Goal: Navigation & Orientation: Understand site structure

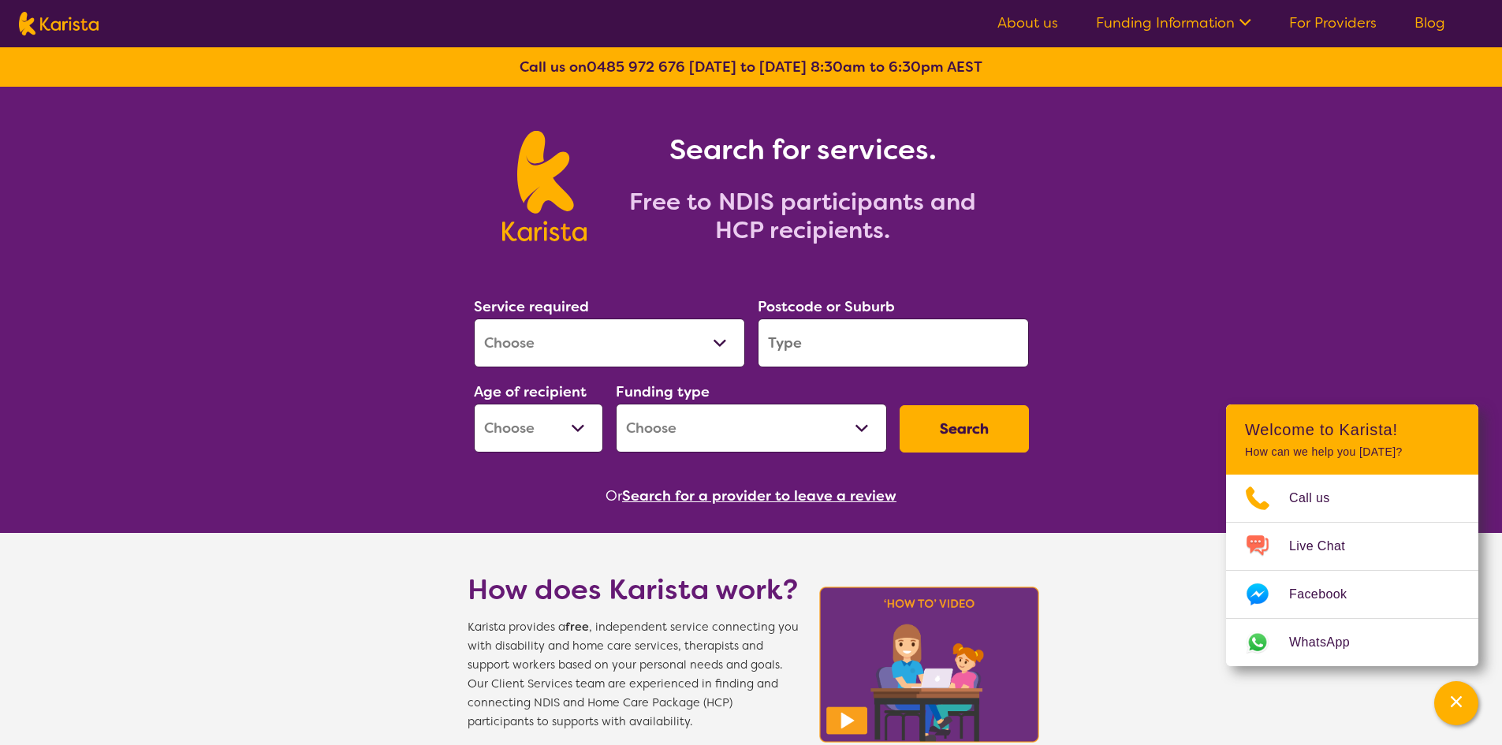
click at [1012, 18] on link "About us" at bounding box center [1027, 22] width 61 height 19
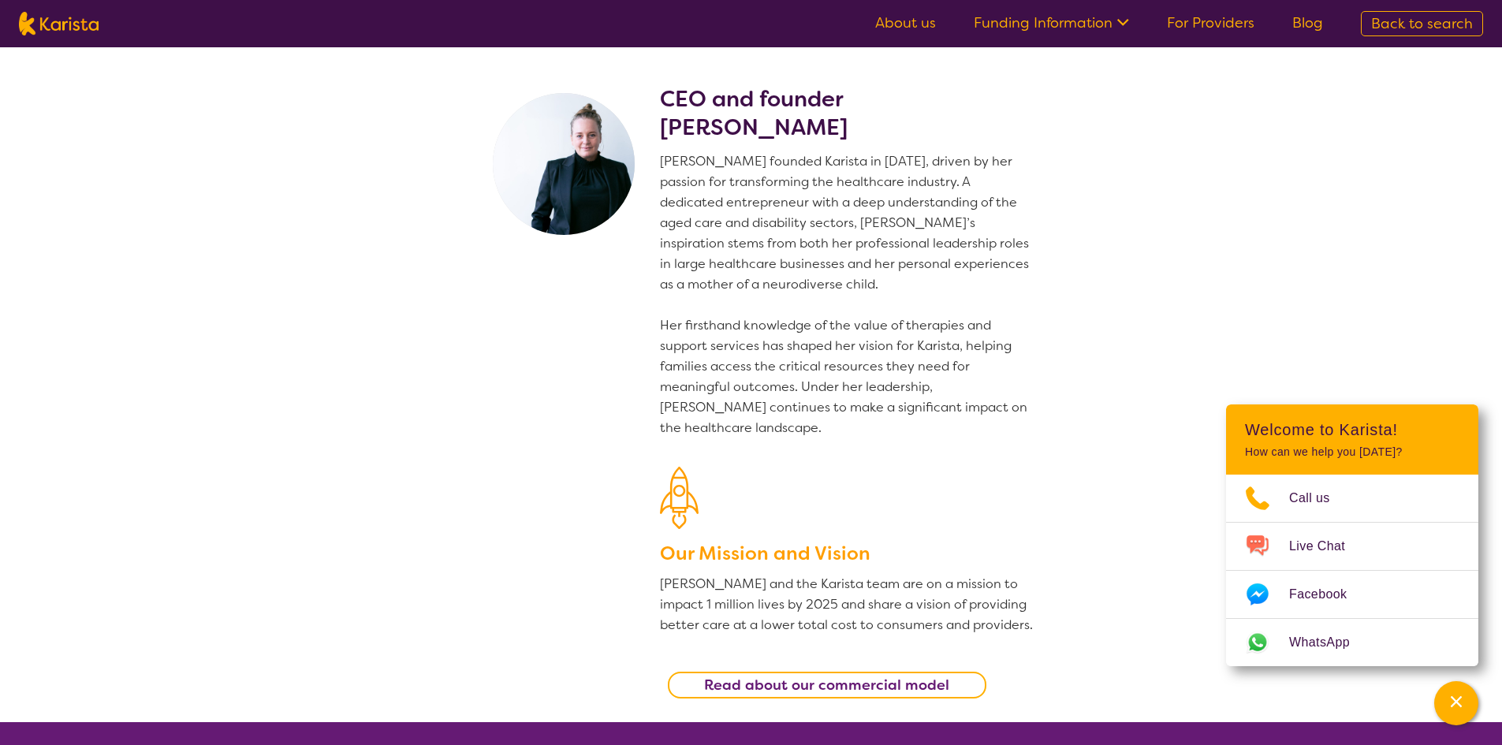
click at [1215, 28] on link "For Providers" at bounding box center [1211, 22] width 88 height 19
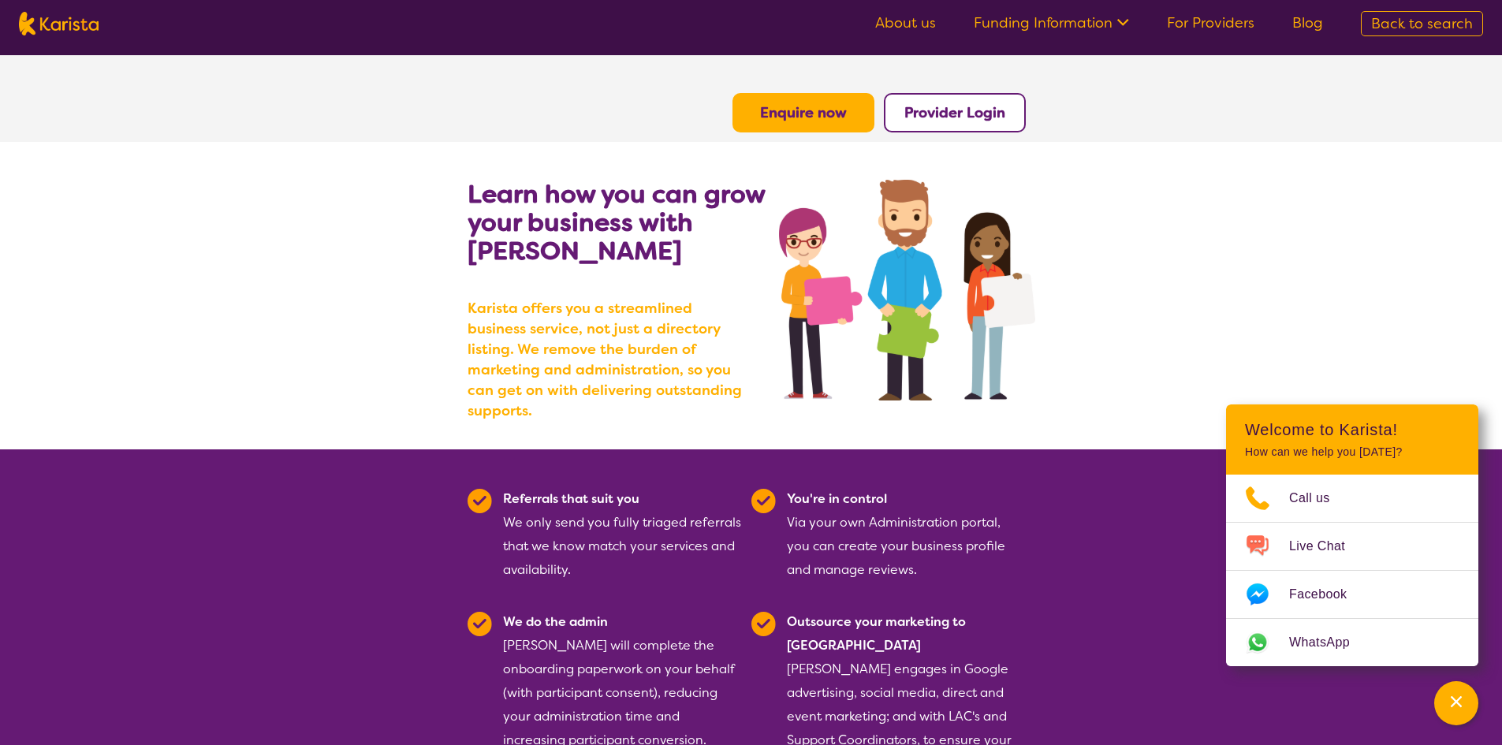
click at [1031, 26] on link "Funding Information" at bounding box center [1051, 22] width 155 height 19
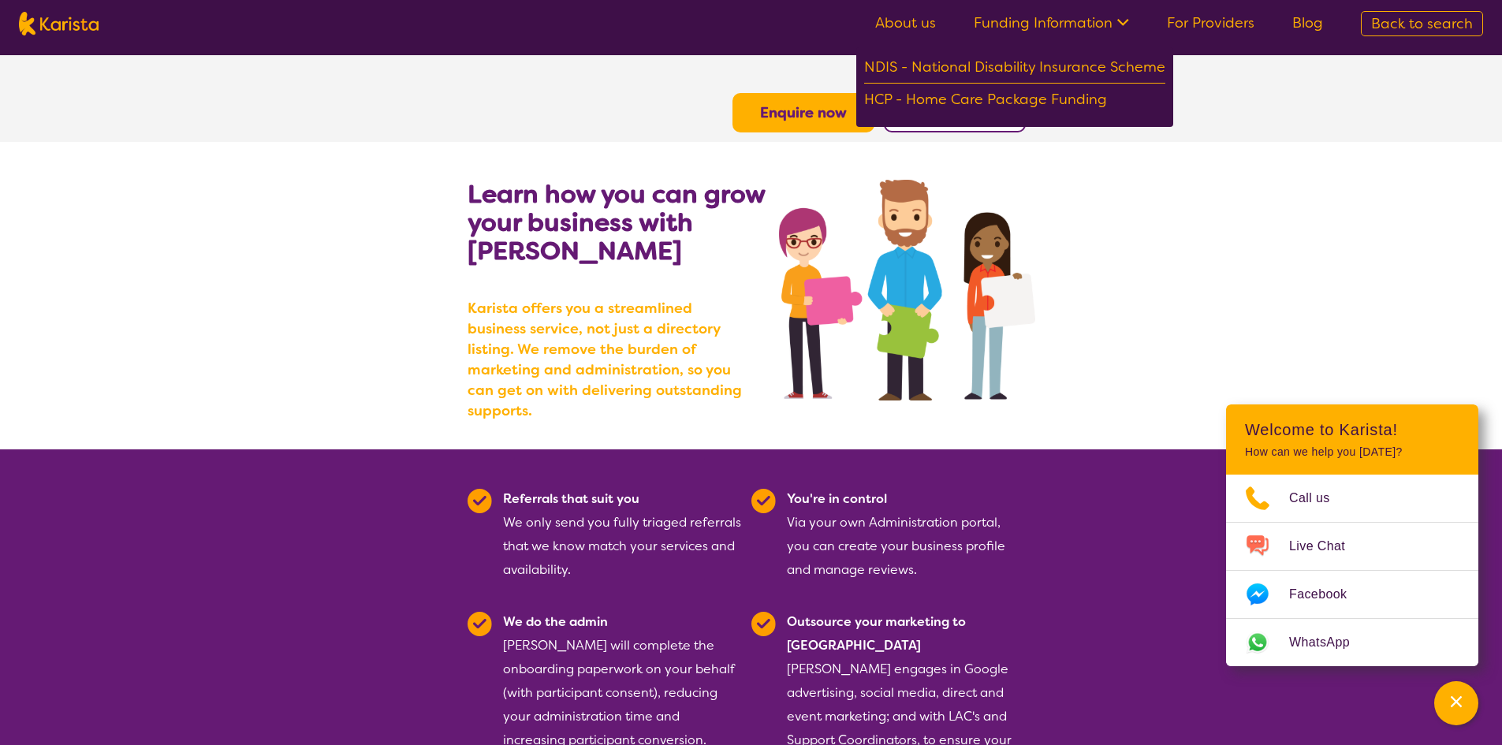
click at [919, 20] on link "About us" at bounding box center [905, 22] width 61 height 19
